Goal: Task Accomplishment & Management: Use online tool/utility

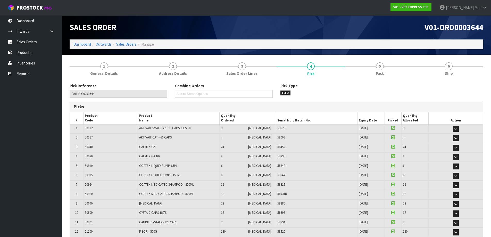
scroll to position [75, 0]
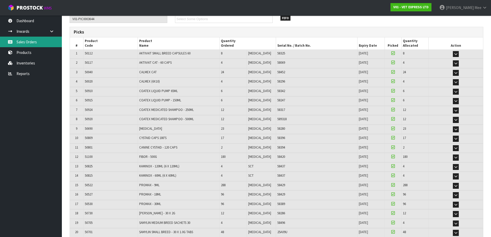
click at [17, 38] on link "Sales Orders" at bounding box center [31, 42] width 62 height 11
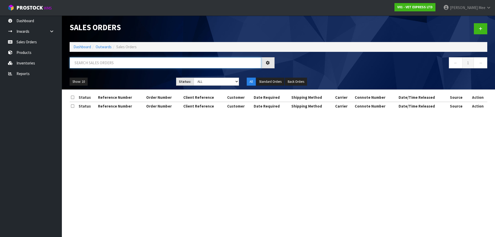
click at [124, 62] on input "text" at bounding box center [166, 62] width 192 height 11
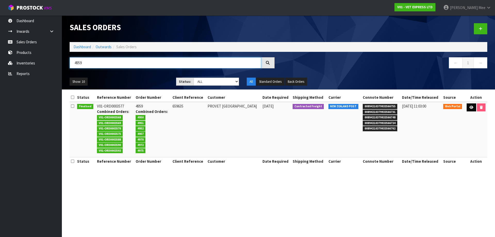
type input "4959"
click at [470, 108] on icon at bounding box center [472, 107] width 4 height 3
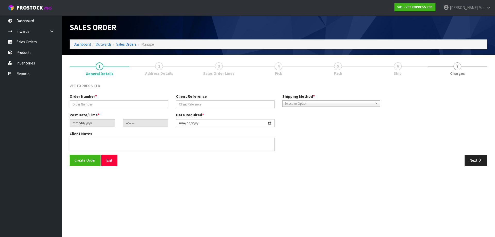
type input "4959"
type input "659635"
type input "[DATE]"
type input "15:19:00.000"
type input "[DATE]"
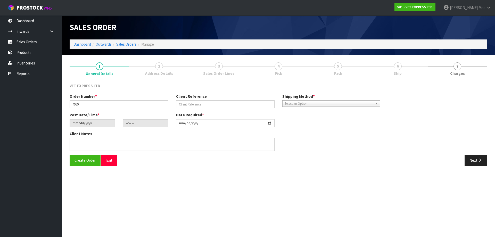
type textarea "BACK ORDER FROM INV 4889"
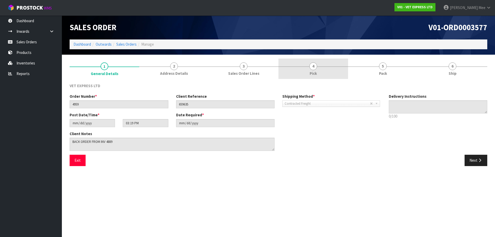
click at [310, 70] on link "4 Pick" at bounding box center [314, 69] width 70 height 20
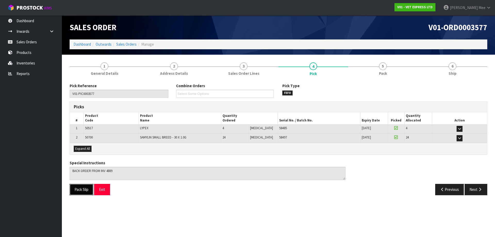
click at [82, 188] on button "Pack Slip" at bounding box center [82, 189] width 24 height 11
click at [33, 62] on link "Inventories" at bounding box center [31, 63] width 62 height 11
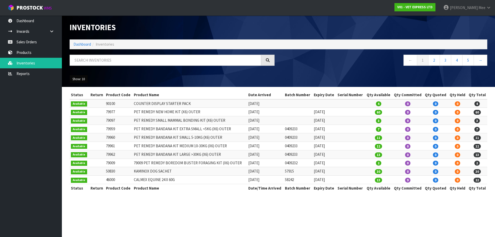
click at [85, 78] on button "Show: 10" at bounding box center [79, 79] width 18 height 8
click at [78, 112] on link "50" at bounding box center [90, 109] width 41 height 7
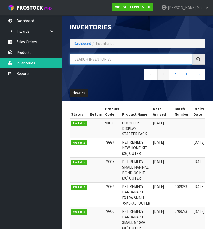
click at [97, 62] on input "text" at bounding box center [131, 59] width 122 height 11
type input "50204"
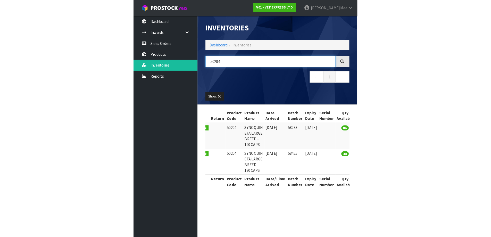
scroll to position [0, 13]
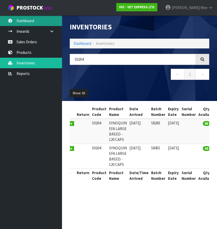
click at [23, 22] on link "Dashboard" at bounding box center [31, 20] width 62 height 11
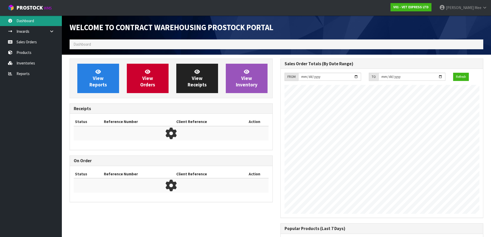
scroll to position [269, 211]
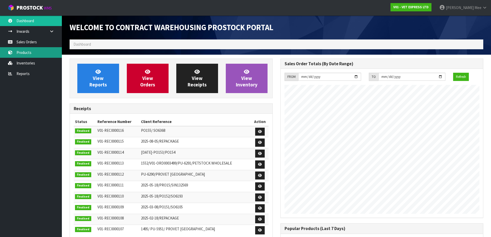
click at [27, 53] on link "Products" at bounding box center [31, 52] width 62 height 11
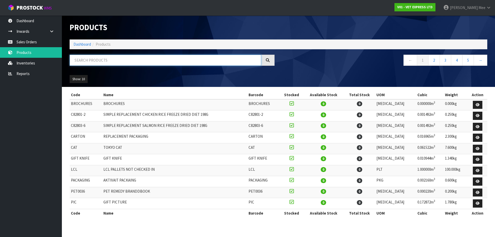
click at [96, 59] on input "text" at bounding box center [166, 60] width 192 height 11
type input "50204"
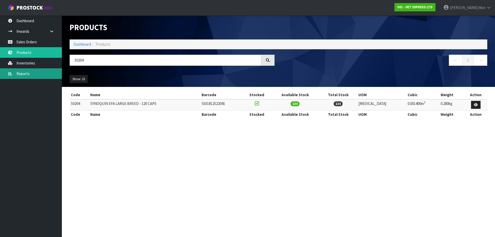
click at [21, 74] on link "Reports" at bounding box center [31, 73] width 62 height 11
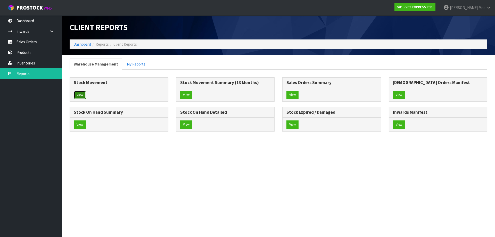
click at [81, 95] on button "View" at bounding box center [80, 95] width 12 height 8
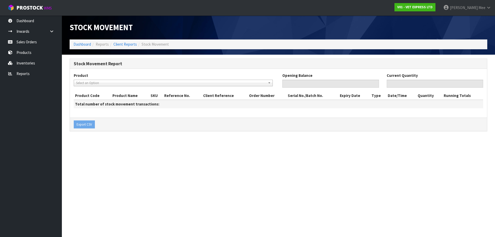
click at [105, 83] on span "Select an Option" at bounding box center [171, 83] width 190 height 6
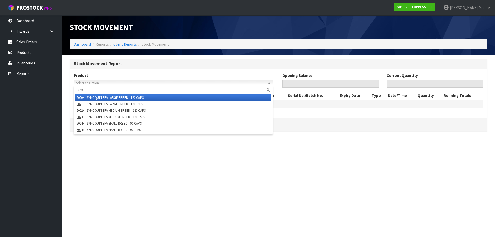
type input "50204"
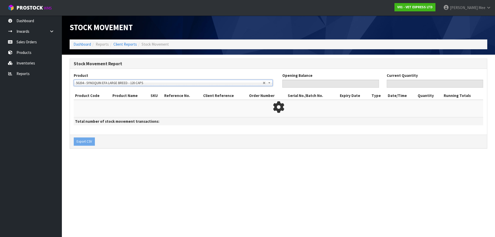
type input "283"
type input "134"
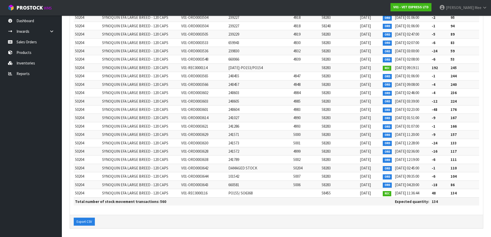
scroll to position [4586, 0]
click at [91, 221] on button "Export CSV" at bounding box center [84, 221] width 21 height 8
